Goal: Task Accomplishment & Management: Complete application form

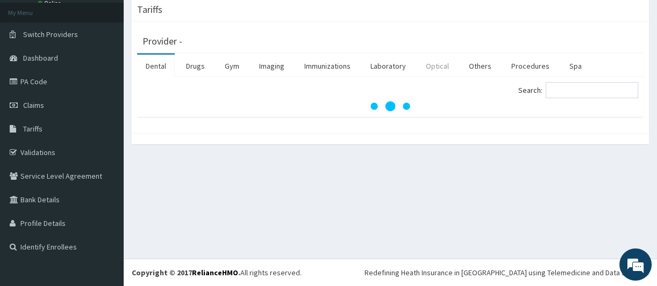
scroll to position [59, 0]
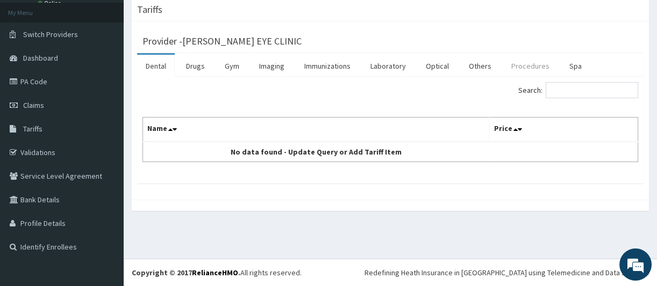
click at [531, 66] on link "Procedures" at bounding box center [529, 66] width 55 height 23
click at [435, 63] on link "Optical" at bounding box center [437, 66] width 40 height 23
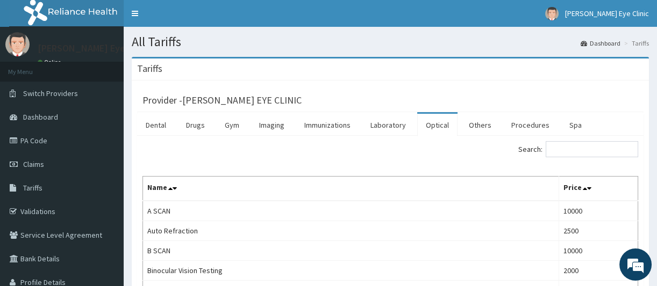
click at [432, 124] on link "Optical" at bounding box center [437, 125] width 40 height 23
click at [187, 120] on link "Drugs" at bounding box center [195, 125] width 36 height 23
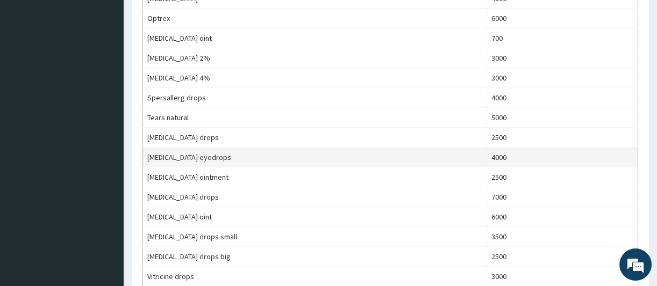
scroll to position [709, 0]
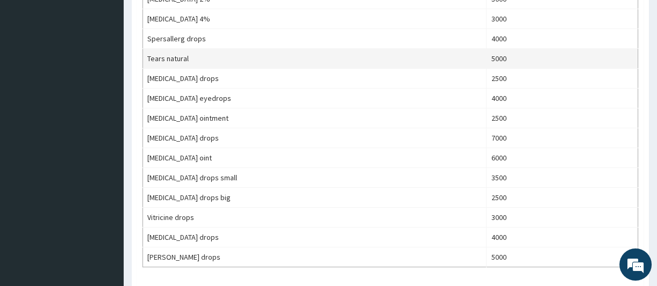
drag, startPoint x: 507, startPoint y: 52, endPoint x: 501, endPoint y: 51, distance: 5.5
click at [397, 49] on td "Tears natural" at bounding box center [314, 59] width 343 height 20
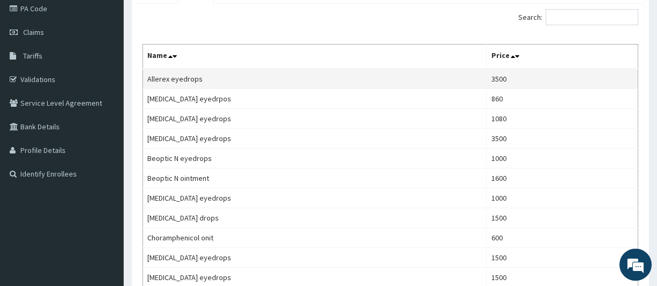
scroll to position [118, 0]
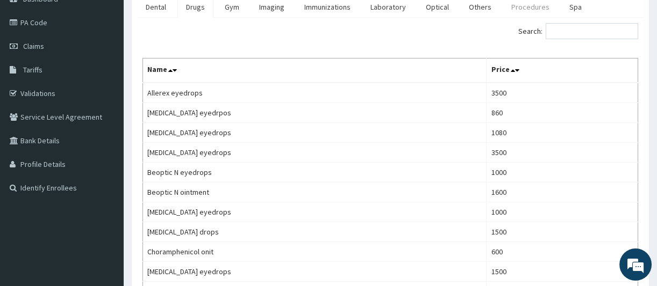
click at [522, 4] on link "Procedures" at bounding box center [529, 7] width 55 height 23
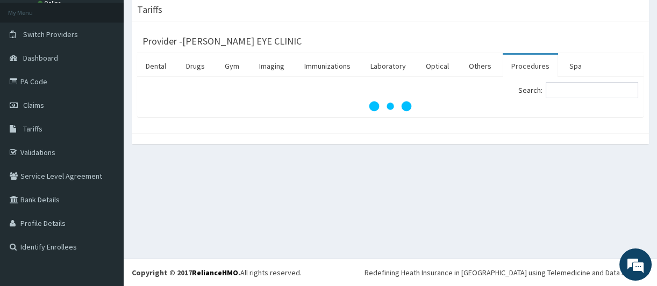
scroll to position [59, 0]
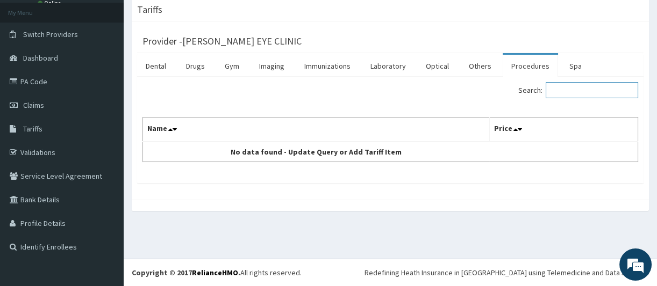
click at [561, 94] on input "Search:" at bounding box center [591, 90] width 92 height 16
type input "STAINING"
click at [522, 126] on span at bounding box center [520, 129] width 15 height 15
click at [399, 63] on link "Laboratory" at bounding box center [388, 66] width 53 height 23
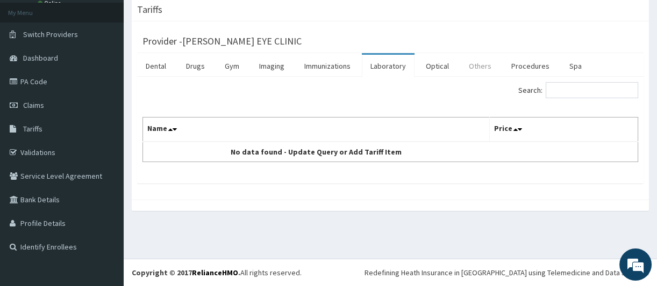
click at [479, 63] on link "Others" at bounding box center [480, 66] width 40 height 23
click at [520, 61] on link "Procedures" at bounding box center [529, 66] width 55 height 23
click at [154, 68] on link "Dental" at bounding box center [156, 66] width 38 height 23
click at [42, 80] on link "PA Code" at bounding box center [62, 82] width 124 height 24
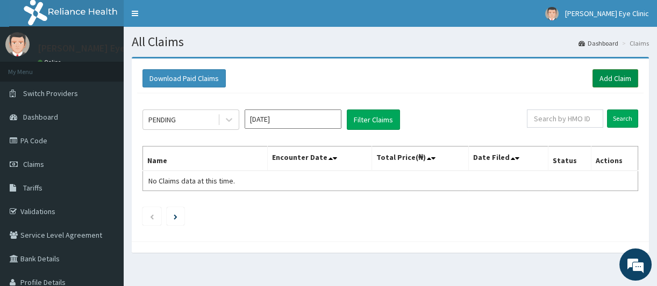
click at [607, 80] on link "Add Claim" at bounding box center [615, 78] width 46 height 18
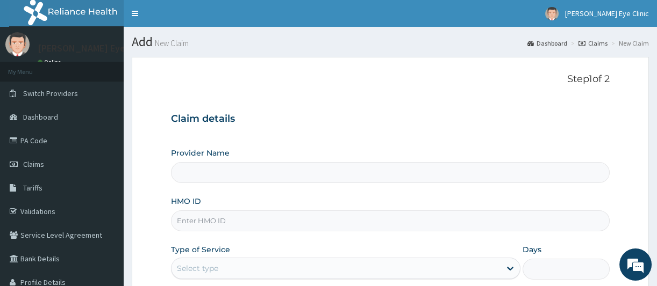
click at [197, 219] on input "HMO ID" at bounding box center [390, 221] width 438 height 21
type input "SALLIE EYE CLINIC"
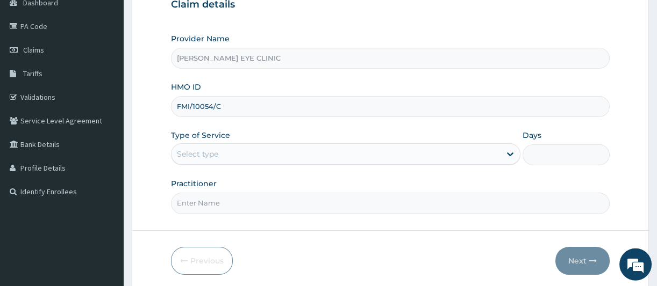
scroll to position [154, 0]
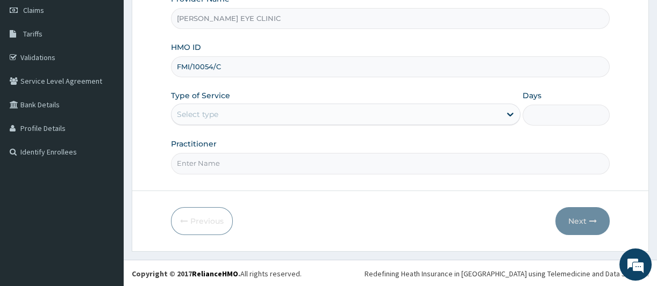
type input "FMI/10054/C"
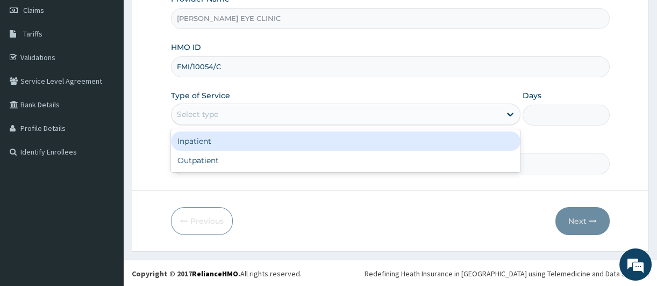
click at [393, 122] on div "Select type" at bounding box center [335, 114] width 329 height 17
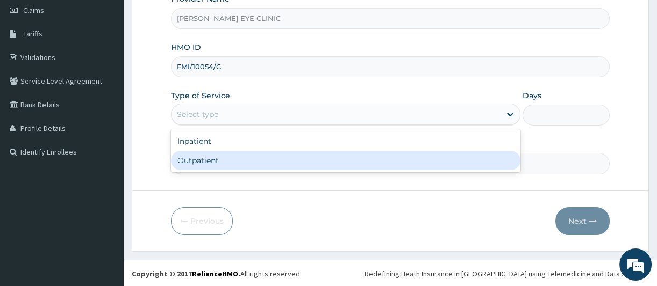
click at [228, 157] on div "Outpatient" at bounding box center [345, 160] width 349 height 19
type input "1"
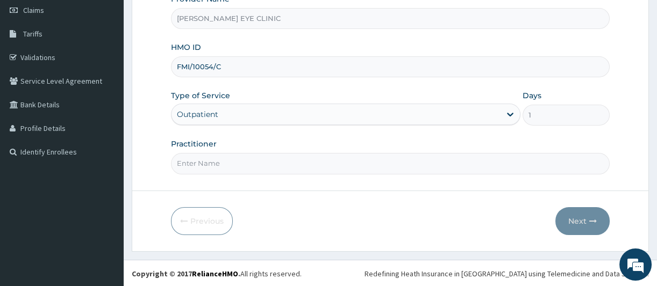
click at [206, 163] on input "Practitioner" at bounding box center [390, 163] width 438 height 21
type input "DR CHIDI"
click at [585, 218] on button "Next" at bounding box center [582, 221] width 54 height 28
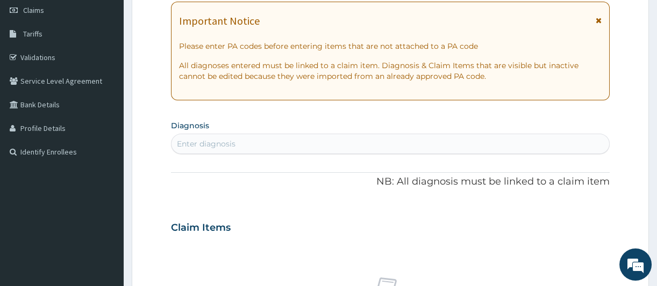
scroll to position [0, 0]
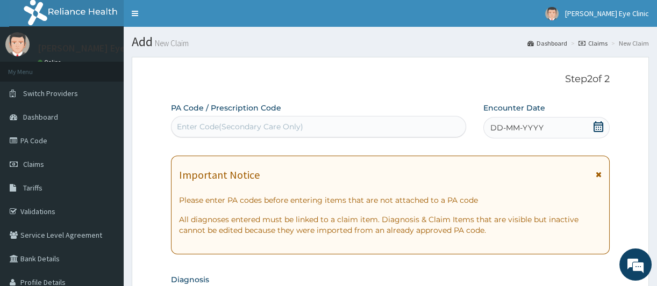
click at [204, 124] on div "Enter Code(Secondary Care Only)" at bounding box center [240, 126] width 126 height 11
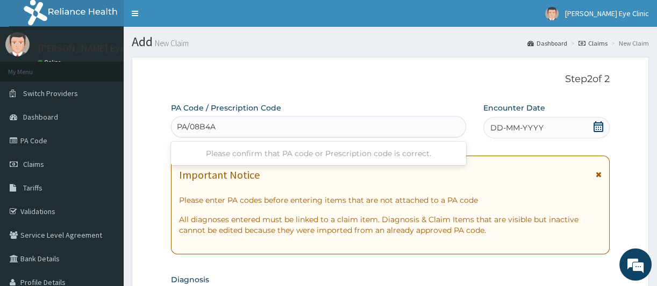
type input "PA/08B4A9"
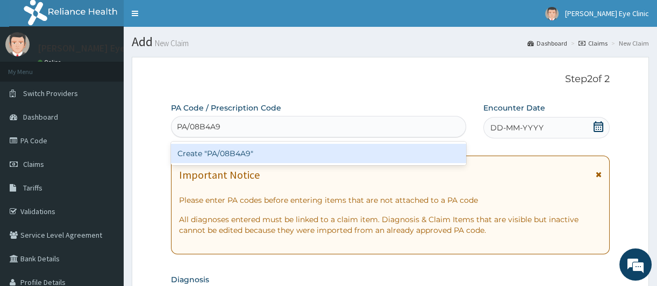
click at [236, 158] on div "Create "PA/08B4A9"" at bounding box center [318, 153] width 295 height 19
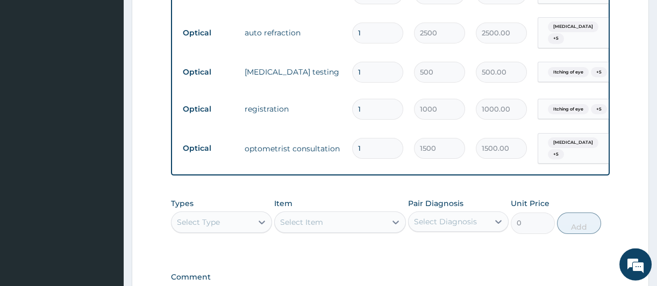
scroll to position [738, 0]
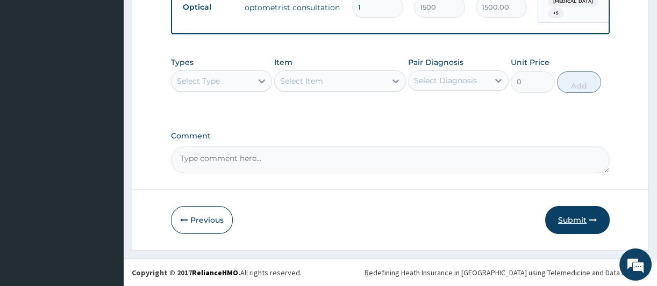
click at [575, 231] on button "Submit" at bounding box center [577, 220] width 64 height 28
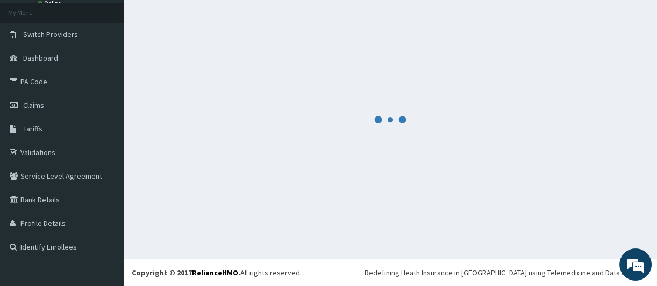
scroll to position [59, 0]
click at [574, 224] on div at bounding box center [390, 119] width 517 height 243
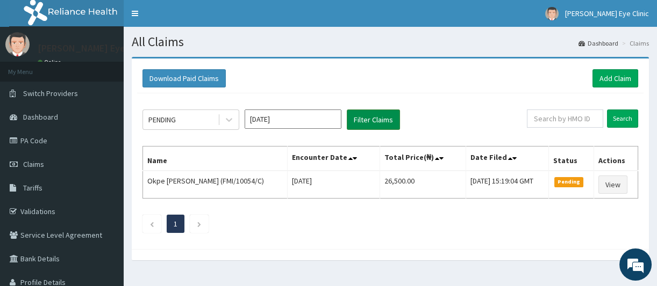
click at [379, 120] on button "Filter Claims" at bounding box center [373, 120] width 53 height 20
click at [228, 118] on icon at bounding box center [228, 119] width 11 height 11
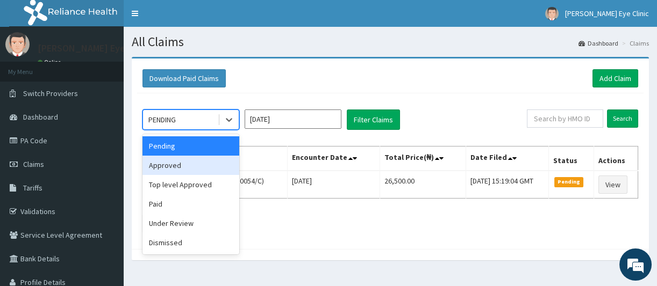
click at [175, 163] on div "Approved" at bounding box center [190, 165] width 97 height 19
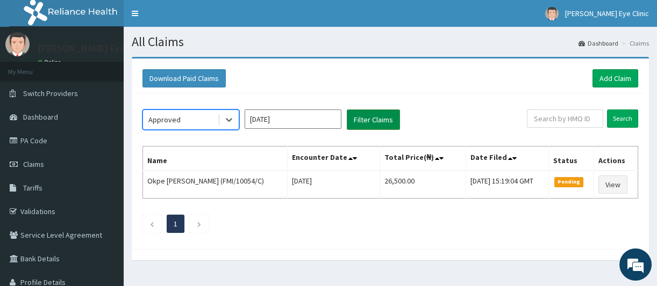
click at [365, 119] on button "Filter Claims" at bounding box center [373, 120] width 53 height 20
